Goal: Task Accomplishment & Management: Manage account settings

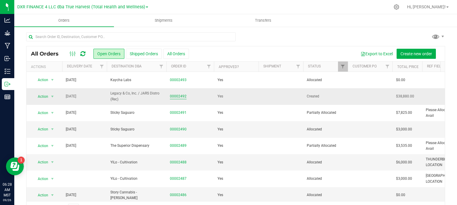
click at [181, 95] on link "00002492" at bounding box center [178, 97] width 17 height 6
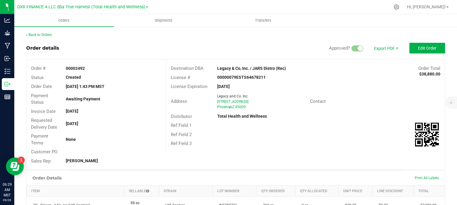
click at [41, 32] on div "Back to Orders" at bounding box center [235, 34] width 419 height 5
click at [41, 34] on link "Back to Orders" at bounding box center [39, 35] width 26 height 4
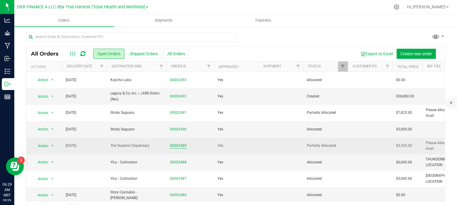
click at [177, 146] on link "00002489" at bounding box center [178, 146] width 17 height 6
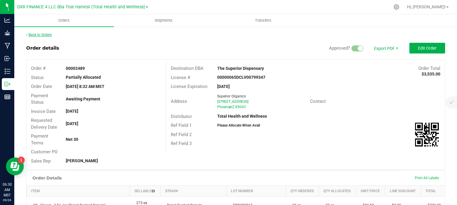
click at [43, 33] on link "Back to Orders" at bounding box center [39, 35] width 26 height 4
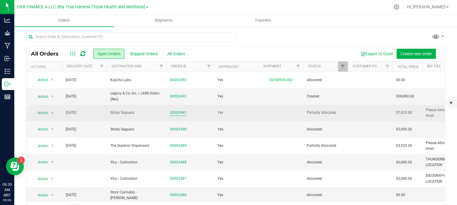
click at [177, 112] on link "00002491" at bounding box center [178, 113] width 17 height 6
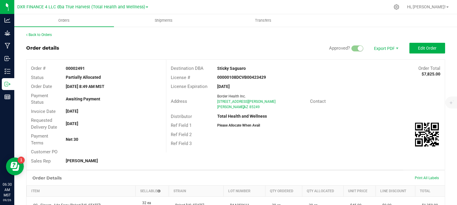
click at [49, 33] on link "Back to Orders" at bounding box center [39, 35] width 26 height 4
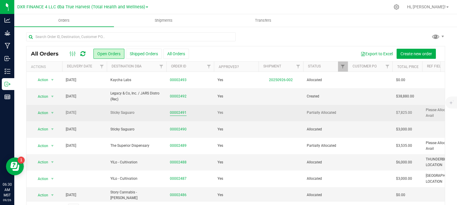
click at [183, 114] on link "00002491" at bounding box center [178, 113] width 17 height 6
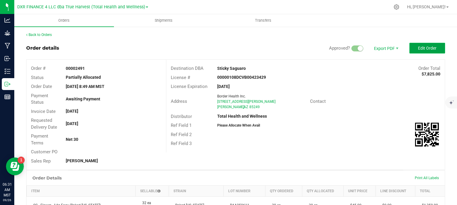
click at [418, 50] on span "Edit Order" at bounding box center [427, 48] width 18 height 5
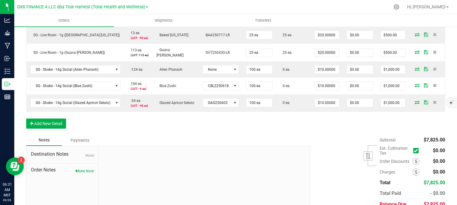
scroll to position [179, 0]
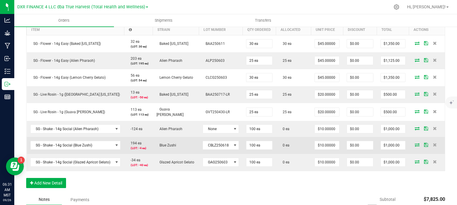
click at [415, 144] on icon at bounding box center [417, 145] width 5 height 4
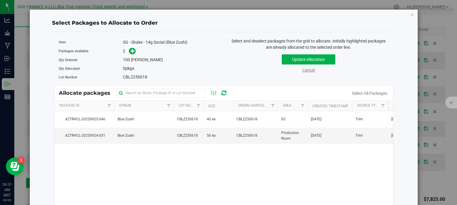
click at [310, 70] on link "Cancel" at bounding box center [309, 70] width 13 height 5
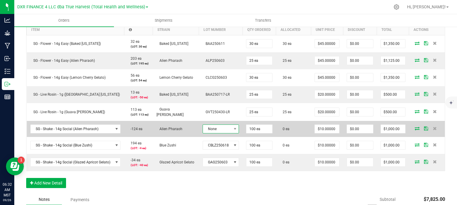
click at [231, 129] on span at bounding box center [234, 129] width 7 height 8
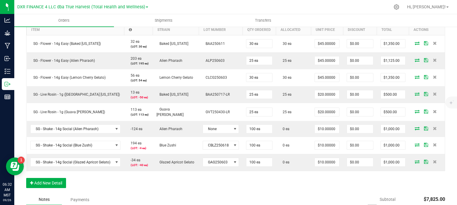
click at [240, 189] on div "Order Details Print All Labels Item Sellable Strain Lot Number Qty Ordered Qty …" at bounding box center [235, 99] width 419 height 190
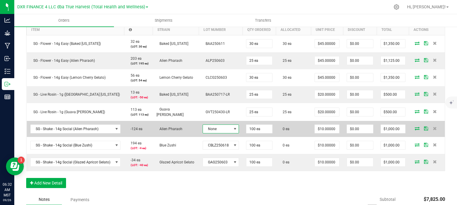
click at [225, 128] on span "None" at bounding box center [217, 129] width 29 height 8
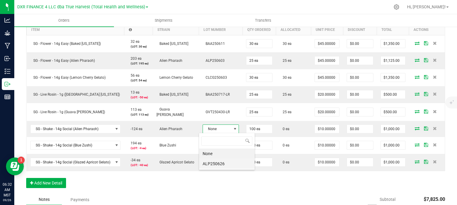
click at [231, 165] on li "ALP250626" at bounding box center [227, 164] width 56 height 10
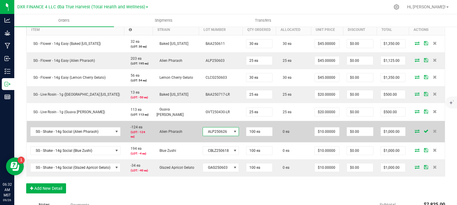
click at [227, 130] on span "ALP250626" at bounding box center [217, 132] width 29 height 8
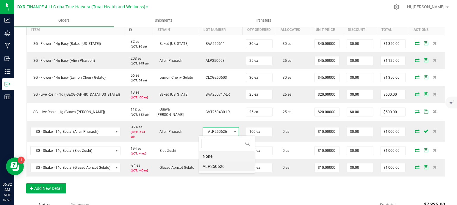
click at [218, 156] on li "None" at bounding box center [227, 157] width 56 height 10
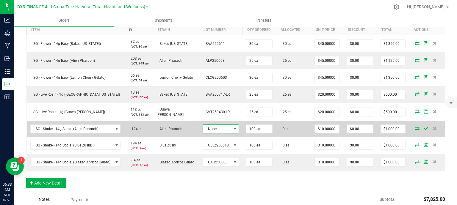
click at [233, 130] on span at bounding box center [235, 129] width 5 height 5
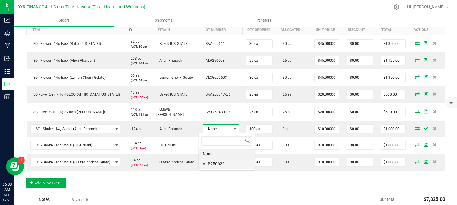
click at [234, 168] on li "ALP250626" at bounding box center [227, 164] width 56 height 10
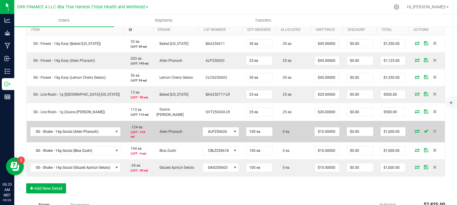
click at [415, 132] on icon at bounding box center [417, 132] width 5 height 4
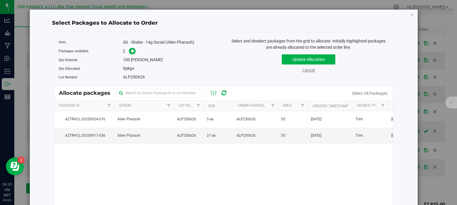
click at [306, 72] on link "Cancel" at bounding box center [309, 70] width 13 height 5
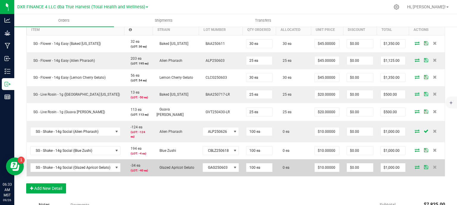
click at [413, 167] on span at bounding box center [417, 168] width 9 height 4
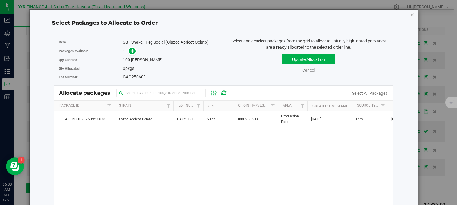
click at [303, 72] on div "Cancel" at bounding box center [309, 70] width 32 height 6
click at [304, 69] on link "Cancel" at bounding box center [309, 70] width 13 height 5
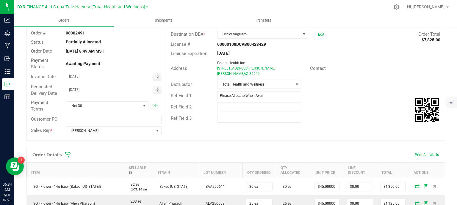
scroll to position [0, 0]
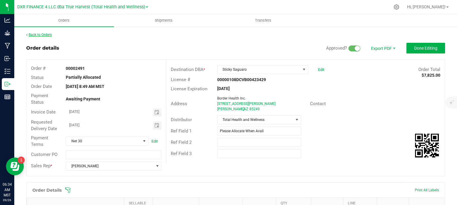
click at [44, 35] on link "Back to Orders" at bounding box center [39, 35] width 26 height 4
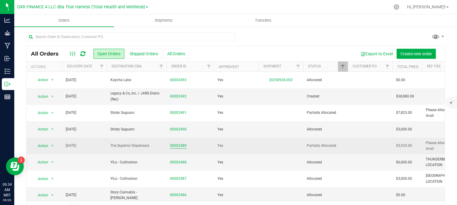
click at [180, 146] on link "00002489" at bounding box center [178, 146] width 17 height 6
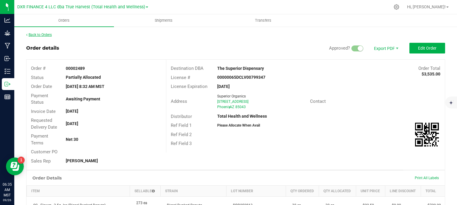
click at [39, 35] on link "Back to Orders" at bounding box center [39, 35] width 26 height 4
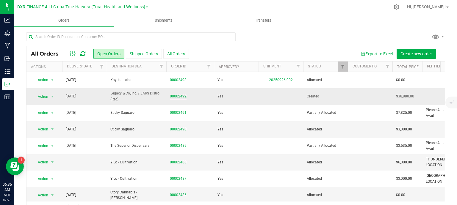
click at [179, 97] on link "00002492" at bounding box center [178, 97] width 17 height 6
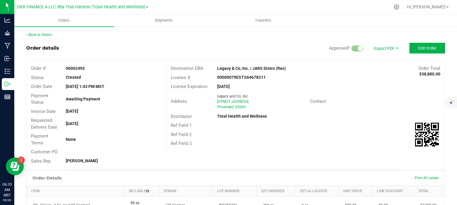
click at [429, 42] on div "Back to Orders Order details Approved? Export PDF Edit Order Order # 00002492 S…" at bounding box center [235, 203] width 419 height 343
click at [426, 49] on span "Edit Order" at bounding box center [427, 48] width 18 height 5
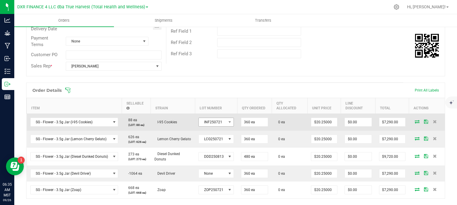
scroll to position [119, 0]
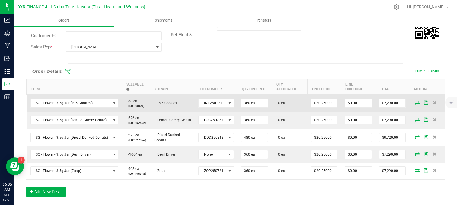
click at [415, 103] on icon at bounding box center [417, 103] width 5 height 4
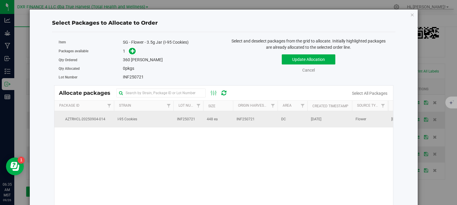
click at [148, 124] on td "I-95 Cookies" at bounding box center [144, 119] width 60 height 16
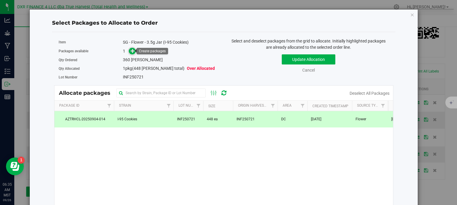
click at [133, 50] on icon at bounding box center [133, 51] width 4 height 4
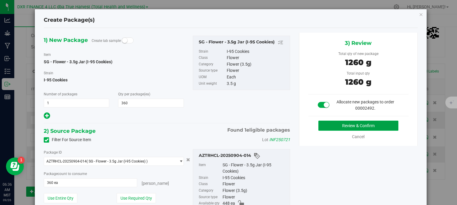
click at [357, 127] on button "Review & Confirm" at bounding box center [359, 126] width 80 height 10
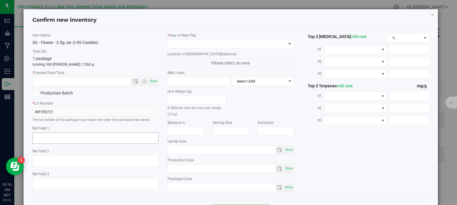
type textarea "2025-07-21"
click at [86, 136] on textarea at bounding box center [95, 138] width 127 height 11
click at [62, 81] on input "text" at bounding box center [87, 81] width 108 height 8
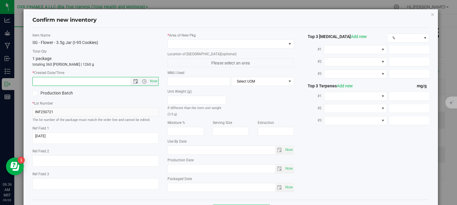
paste input "2025-07-21"
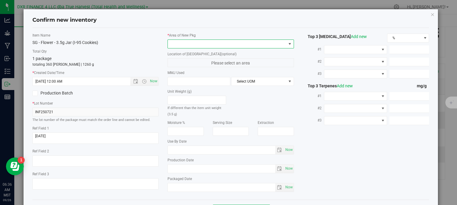
type input "7/21/2025 6:36 AM"
click at [237, 44] on span at bounding box center [227, 44] width 119 height 8
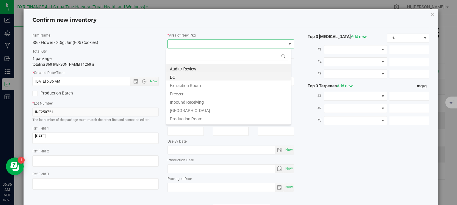
scroll to position [9, 125]
click at [200, 76] on li "DC" at bounding box center [228, 76] width 124 height 8
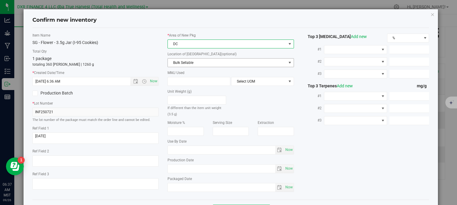
click at [216, 64] on span "Bulk Sellable" at bounding box center [227, 63] width 119 height 8
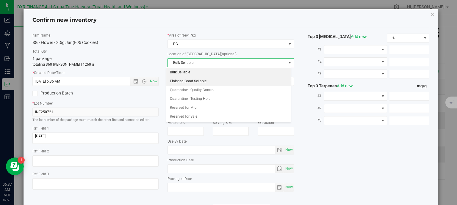
click at [206, 79] on li "Finished Good Sellable" at bounding box center [228, 81] width 124 height 9
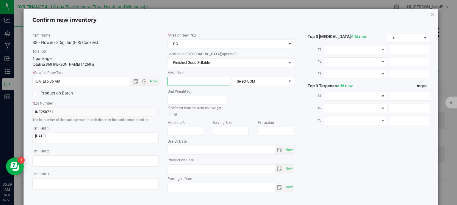
click at [194, 82] on span at bounding box center [199, 81] width 63 height 9
type input "3.5"
type input "3.5000"
click at [257, 80] on span "Select UOM" at bounding box center [259, 81] width 55 height 8
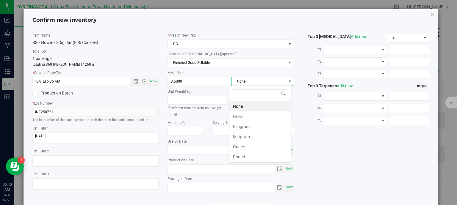
scroll to position [9, 62]
click at [255, 118] on li "Gram" at bounding box center [260, 117] width 61 height 10
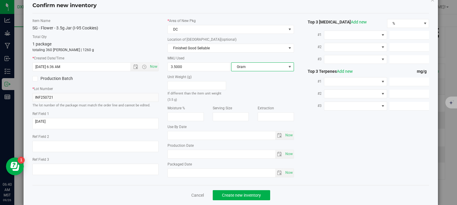
scroll to position [23, 0]
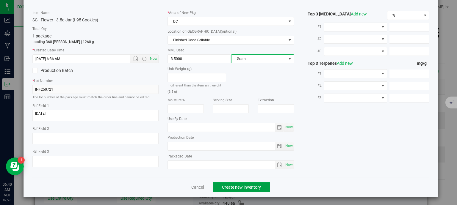
click at [251, 186] on span "Create new inventory" at bounding box center [241, 187] width 39 height 5
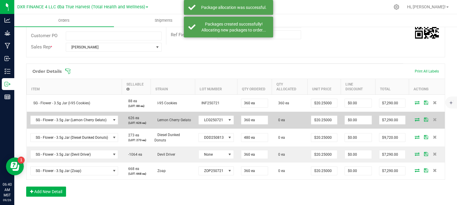
click at [415, 119] on icon at bounding box center [417, 120] width 5 height 4
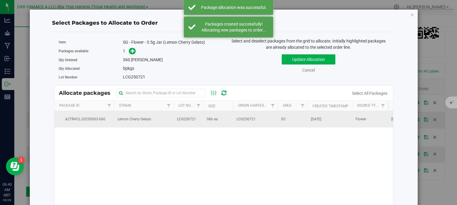
click at [166, 126] on td "Lemon Cherry Gelato" at bounding box center [144, 119] width 60 height 16
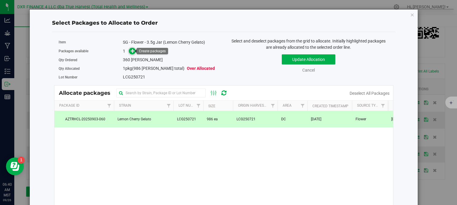
click at [129, 51] on span at bounding box center [132, 51] width 7 height 7
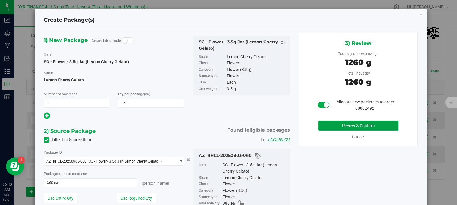
click at [365, 125] on button "Review & Confirm" at bounding box center [359, 126] width 80 height 10
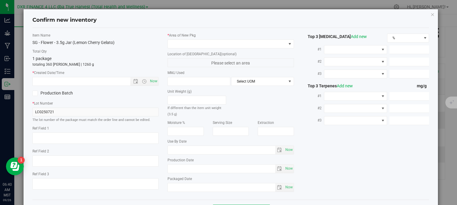
type textarea "2025-07-21"
click at [77, 138] on textarea at bounding box center [95, 138] width 127 height 11
click at [84, 80] on input "text" at bounding box center [87, 81] width 108 height 8
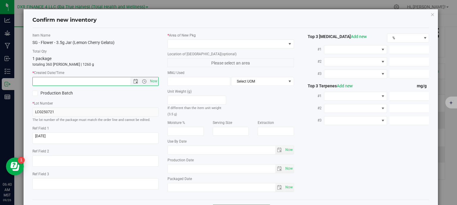
paste input "2025-07-21"
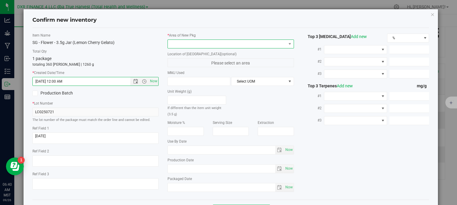
type input "7/21/2025 6:40 AM"
click at [183, 48] on span at bounding box center [227, 44] width 119 height 8
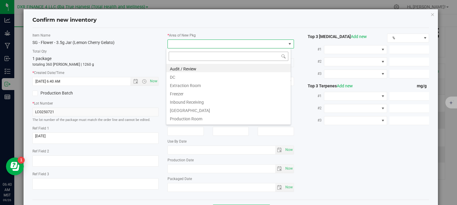
scroll to position [9, 125]
click at [182, 81] on li "Extraction Room" at bounding box center [228, 85] width 124 height 8
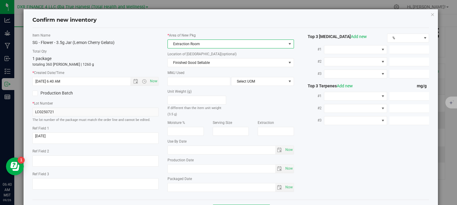
drag, startPoint x: 193, startPoint y: 42, endPoint x: 191, endPoint y: 47, distance: 5.9
click at [193, 41] on span "Extraction Room" at bounding box center [227, 44] width 119 height 8
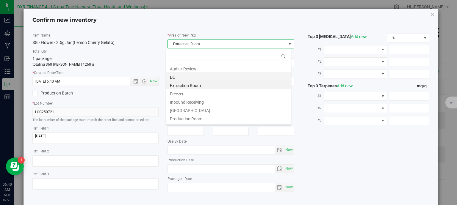
click at [186, 77] on li "DC" at bounding box center [228, 76] width 124 height 8
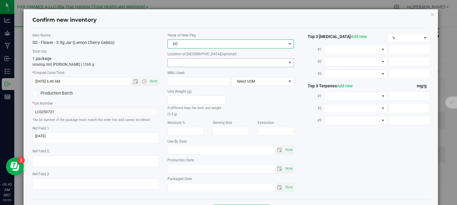
click at [188, 63] on span at bounding box center [227, 63] width 119 height 8
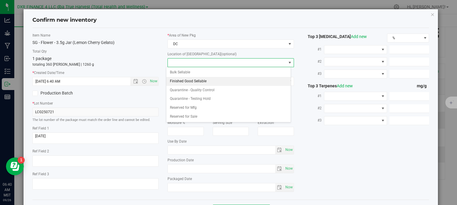
click at [194, 80] on li "Finished Good Sellable" at bounding box center [228, 81] width 124 height 9
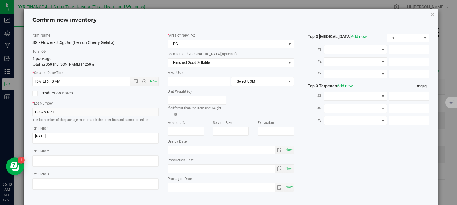
click at [194, 78] on span at bounding box center [199, 81] width 63 height 9
type input "3.5"
type input "3.5000"
click at [246, 82] on span "Select UOM" at bounding box center [259, 81] width 55 height 8
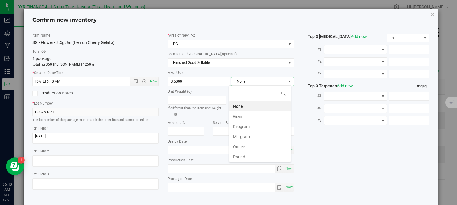
scroll to position [9, 62]
click at [250, 117] on li "Gram" at bounding box center [260, 117] width 61 height 10
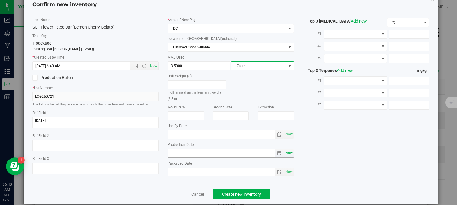
scroll to position [23, 0]
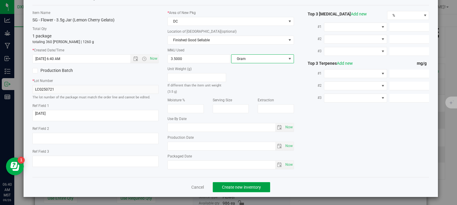
click at [263, 185] on button "Create new inventory" at bounding box center [241, 188] width 57 height 10
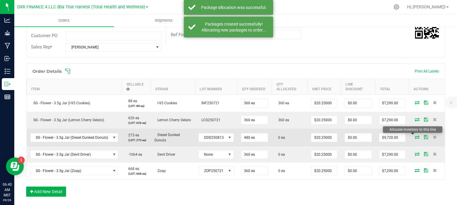
click at [415, 137] on icon at bounding box center [417, 138] width 5 height 4
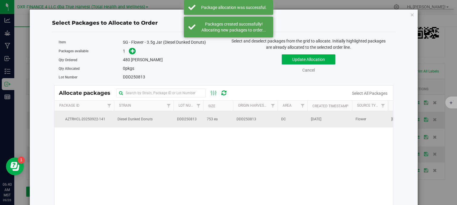
click at [191, 120] on span "DDD250813" at bounding box center [187, 120] width 20 height 6
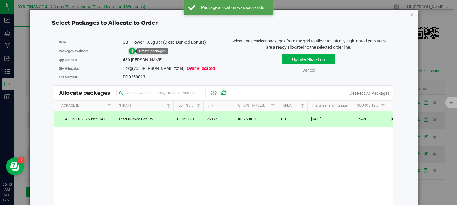
click at [131, 50] on icon at bounding box center [133, 51] width 4 height 4
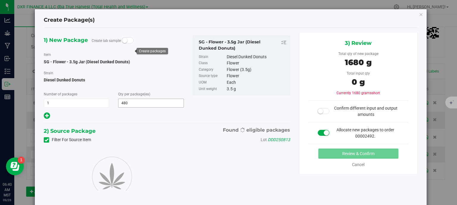
type input "480"
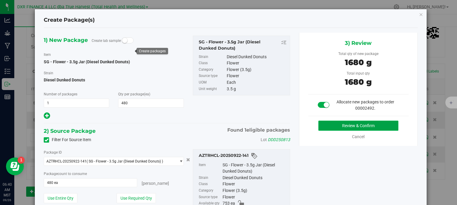
click at [366, 128] on button "Review & Confirm" at bounding box center [359, 126] width 80 height 10
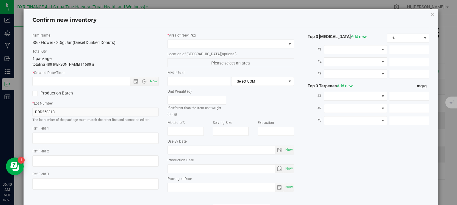
type textarea "[DATE]"
click at [64, 137] on textarea at bounding box center [95, 138] width 127 height 11
click at [88, 80] on input "text" at bounding box center [87, 81] width 108 height 8
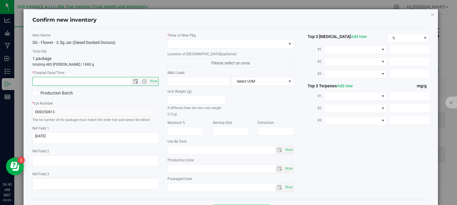
paste input "[DATE]"
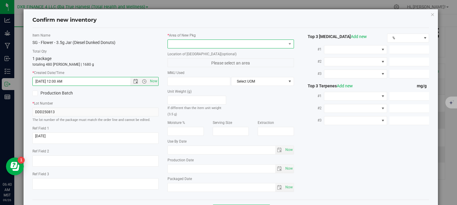
type input "8/13/2025 6:40 AM"
click at [183, 42] on span at bounding box center [227, 44] width 119 height 8
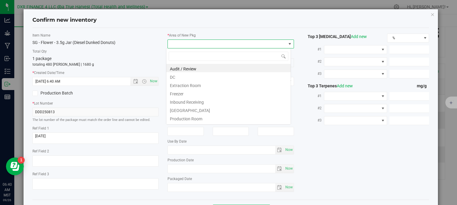
scroll to position [9, 125]
click at [182, 75] on li "DC" at bounding box center [228, 76] width 124 height 8
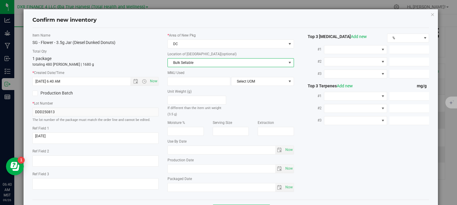
click at [195, 64] on span "Bulk Sellable" at bounding box center [227, 63] width 119 height 8
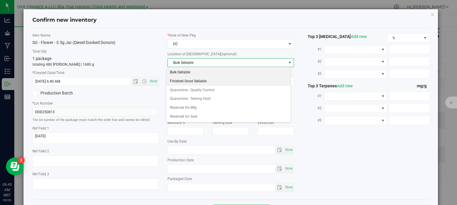
click at [203, 78] on li "Finished Good Sellable" at bounding box center [228, 81] width 124 height 9
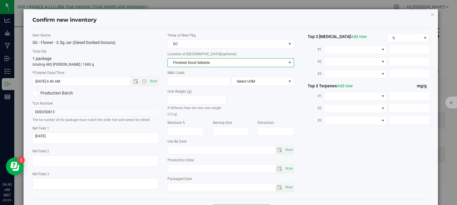
click at [200, 89] on label "Unit Weight (g)" at bounding box center [197, 91] width 59 height 5
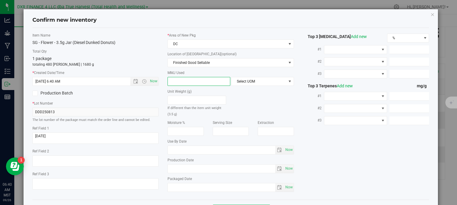
click at [197, 82] on span at bounding box center [199, 81] width 63 height 9
type input "3.5"
type input "3.5000"
click at [238, 83] on span "Select UOM" at bounding box center [259, 81] width 55 height 8
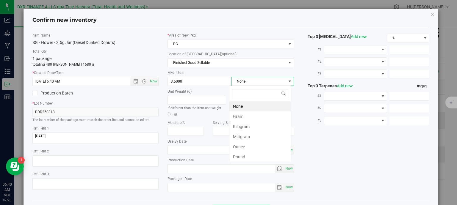
scroll to position [9, 62]
click at [248, 117] on li "Gram" at bounding box center [260, 117] width 61 height 10
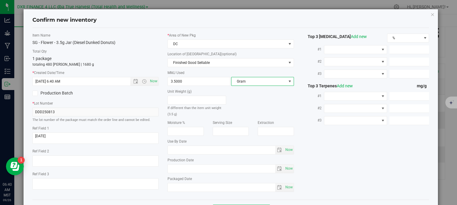
scroll to position [23, 0]
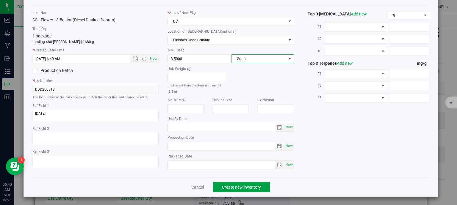
click at [255, 188] on span "Create new inventory" at bounding box center [241, 187] width 39 height 5
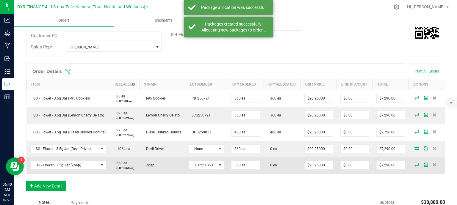
click at [415, 166] on icon at bounding box center [417, 165] width 5 height 4
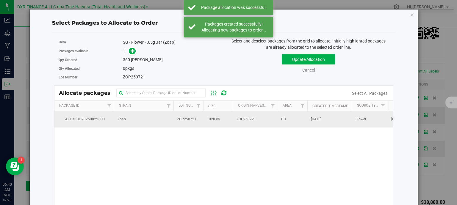
click at [162, 121] on td "Zoap" at bounding box center [144, 119] width 60 height 16
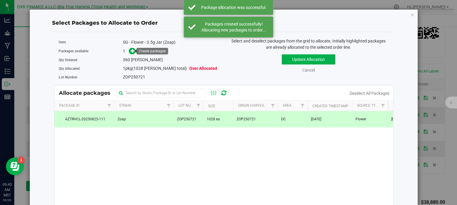
click at [129, 50] on link at bounding box center [132, 51] width 7 height 5
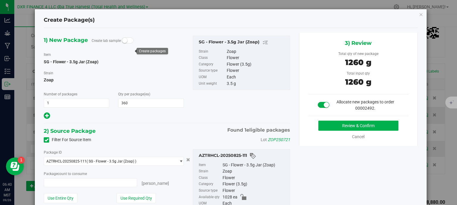
type input "360 ea"
click at [369, 127] on button "Review & Confirm" at bounding box center [359, 126] width 80 height 10
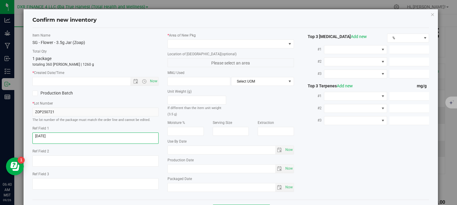
click at [86, 136] on textarea at bounding box center [95, 138] width 127 height 11
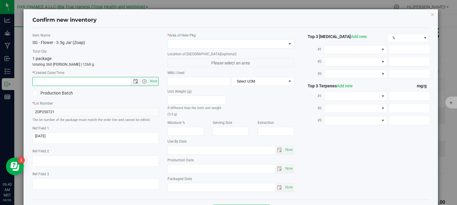
click at [94, 80] on input "text" at bounding box center [87, 81] width 108 height 8
paste input "2025-07-21"
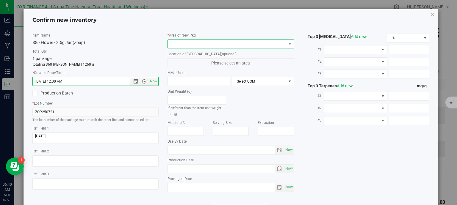
type input "7/21/2025 6:41 AM"
click at [216, 45] on span at bounding box center [227, 44] width 119 height 8
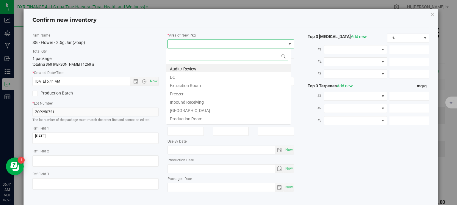
scroll to position [9, 125]
click at [211, 76] on li "DC" at bounding box center [228, 76] width 124 height 8
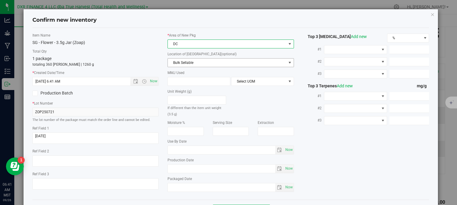
click at [215, 62] on span "Bulk Sellable" at bounding box center [227, 63] width 119 height 8
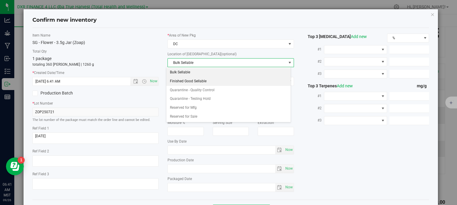
click at [217, 80] on li "Finished Good Sellable" at bounding box center [228, 81] width 124 height 9
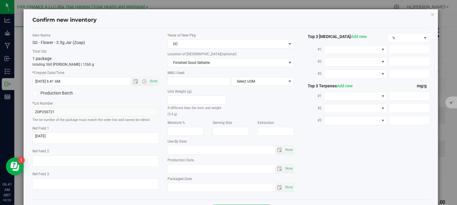
click at [193, 87] on div "* Area of New Pkg DC Location of New Pkg (optional) Finished Good Sellable Bulk…" at bounding box center [231, 114] width 136 height 163
click at [195, 77] on span at bounding box center [199, 81] width 63 height 9
type input "3.5"
type input "3.5000"
click at [266, 83] on span "Select UOM" at bounding box center [259, 81] width 55 height 8
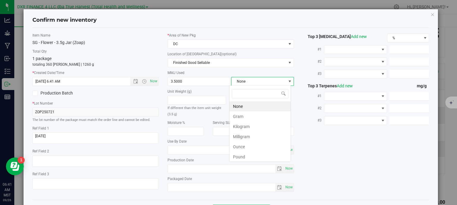
scroll to position [9, 62]
click at [256, 119] on li "Gram" at bounding box center [260, 117] width 61 height 10
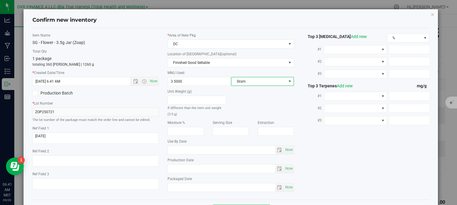
scroll to position [23, 0]
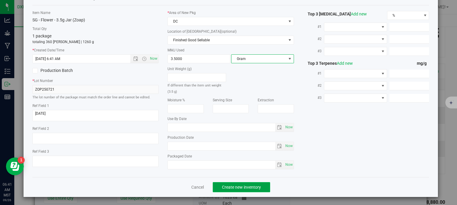
click at [252, 186] on span "Create new inventory" at bounding box center [241, 187] width 39 height 5
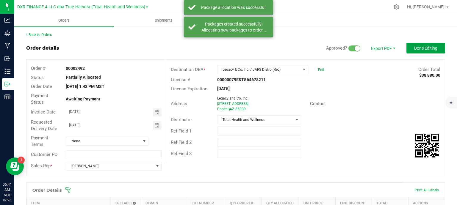
click at [415, 48] on span "Done Editing" at bounding box center [426, 48] width 23 height 5
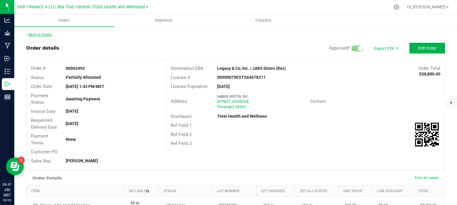
click at [44, 33] on link "Back to Orders" at bounding box center [39, 35] width 26 height 4
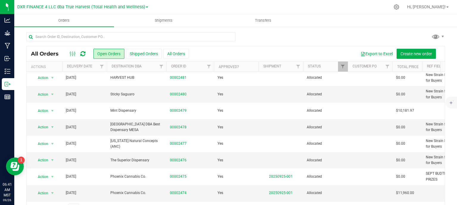
scroll to position [215, 0]
click at [316, 66] on link "Status" at bounding box center [314, 66] width 13 height 4
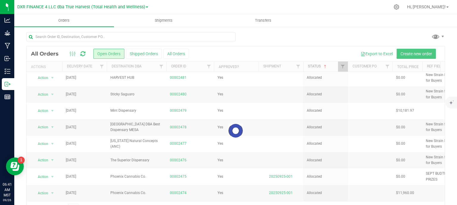
scroll to position [0, 0]
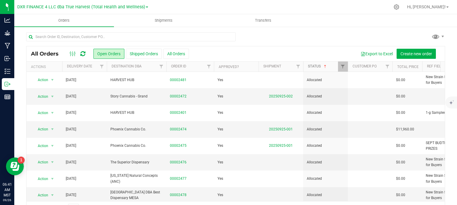
click at [316, 66] on link "Status" at bounding box center [318, 66] width 20 height 4
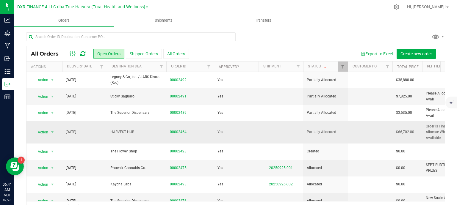
click at [175, 134] on link "00002464" at bounding box center [178, 133] width 17 height 6
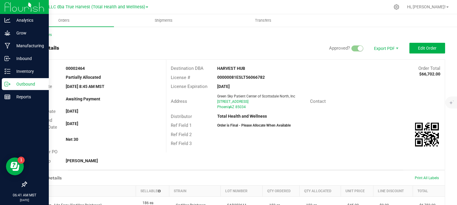
click at [6, 86] on icon at bounding box center [6, 84] width 3 height 4
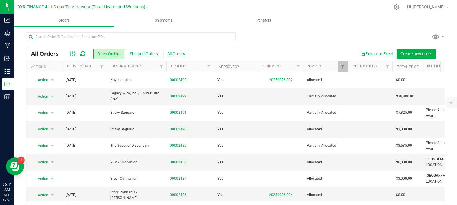
click at [312, 64] on th "Status" at bounding box center [325, 67] width 45 height 10
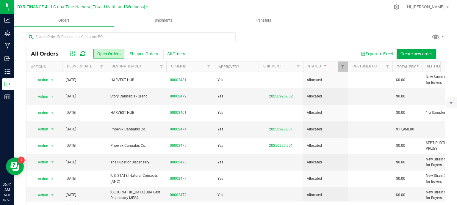
click at [314, 68] on link "Status" at bounding box center [318, 66] width 20 height 4
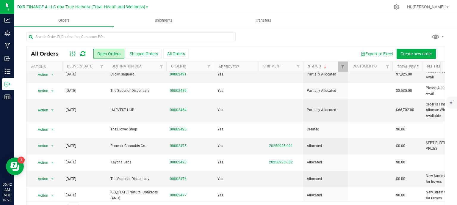
scroll to position [6, 0]
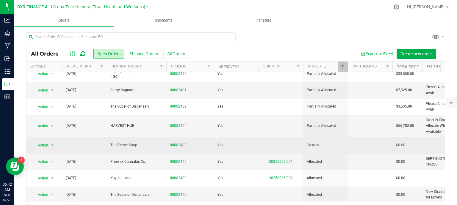
click at [173, 146] on link "00002423" at bounding box center [178, 146] width 17 height 6
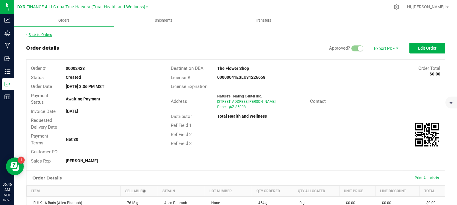
click at [44, 35] on link "Back to Orders" at bounding box center [39, 35] width 26 height 4
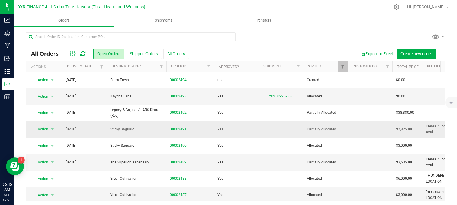
click at [181, 130] on link "00002491" at bounding box center [178, 130] width 17 height 6
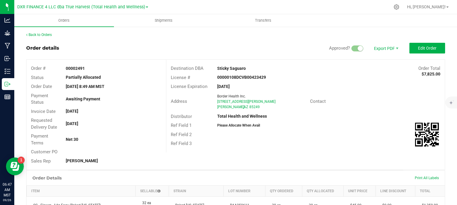
click at [38, 32] on div "Back to Orders" at bounding box center [235, 34] width 419 height 5
click at [44, 36] on link "Back to Orders" at bounding box center [39, 35] width 26 height 4
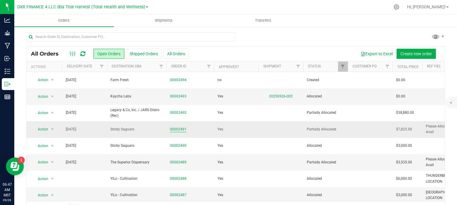
click at [182, 129] on link "00002491" at bounding box center [178, 130] width 17 height 6
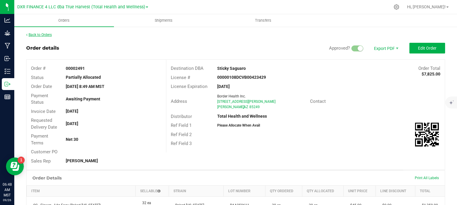
click at [41, 35] on link "Back to Orders" at bounding box center [39, 35] width 26 height 4
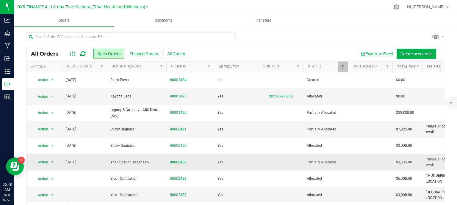
click at [180, 161] on link "00002489" at bounding box center [178, 163] width 17 height 6
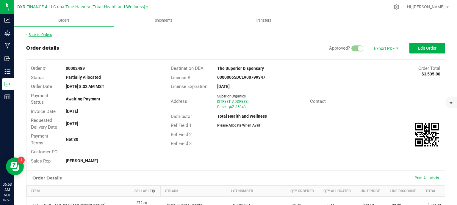
click at [45, 34] on link "Back to Orders" at bounding box center [39, 35] width 26 height 4
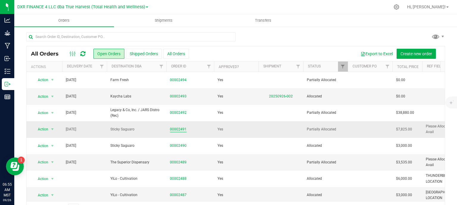
click at [176, 129] on link "00002491" at bounding box center [178, 130] width 17 height 6
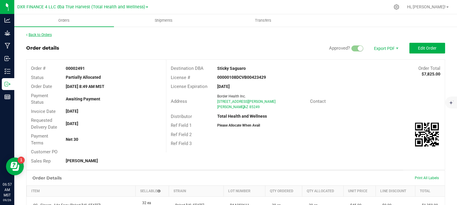
click at [46, 36] on link "Back to Orders" at bounding box center [39, 35] width 26 height 4
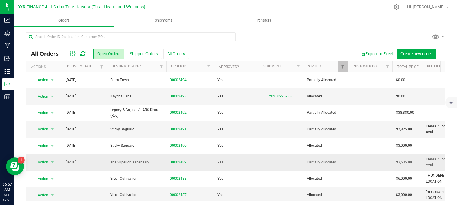
click at [185, 161] on link "00002489" at bounding box center [178, 163] width 17 height 6
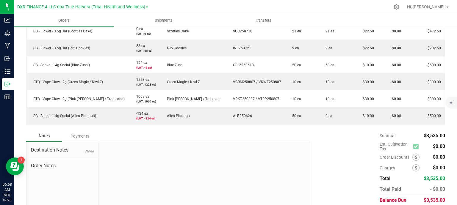
scroll to position [179, 0]
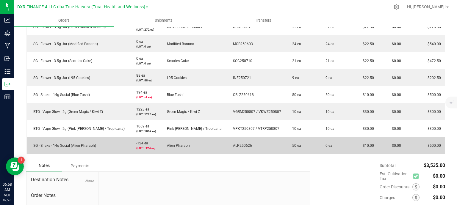
drag, startPoint x: 234, startPoint y: 143, endPoint x: 207, endPoint y: 148, distance: 27.0
click at [202, 147] on outbound-order-line-row "SG - Shake - 14g Social (Alien Pharaoh) -124 ea (LOT: -124 ea) Alien Pharaoh AL…" at bounding box center [236, 145] width 419 height 17
copy outbound-order-line-row "ALP250626"
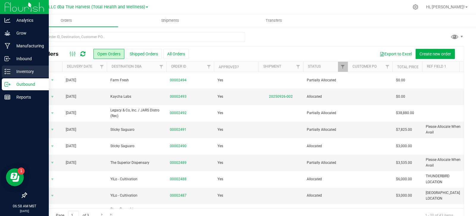
click at [10, 74] on line at bounding box center [8, 74] width 3 height 0
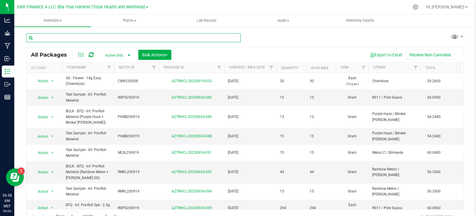
click at [79, 36] on input "text" at bounding box center [133, 37] width 215 height 9
paste input "ALP250626"
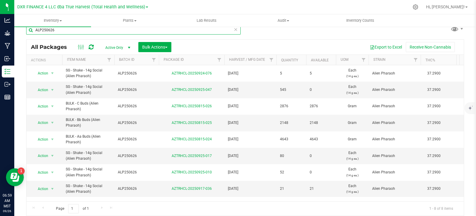
type input "ALP250626"
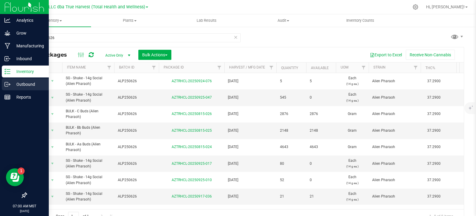
click at [11, 84] on p "Outbound" at bounding box center [28, 84] width 36 height 7
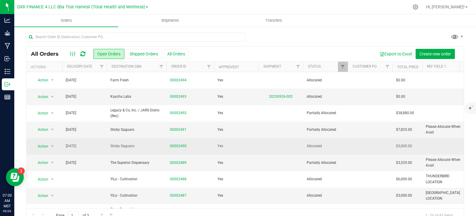
click at [187, 147] on span "00002490" at bounding box center [190, 146] width 41 height 6
click at [184, 147] on link "00002490" at bounding box center [178, 146] width 17 height 6
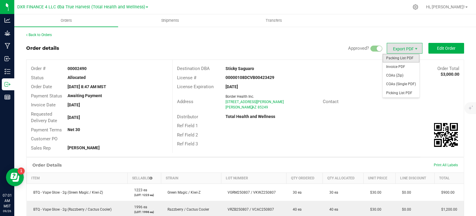
click at [395, 61] on span "Packing List PDF" at bounding box center [401, 58] width 37 height 9
